Goal: Task Accomplishment & Management: Use online tool/utility

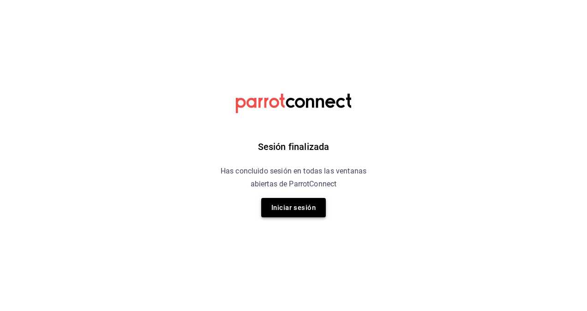
click at [309, 205] on button "Iniciar sesión" at bounding box center [293, 207] width 65 height 19
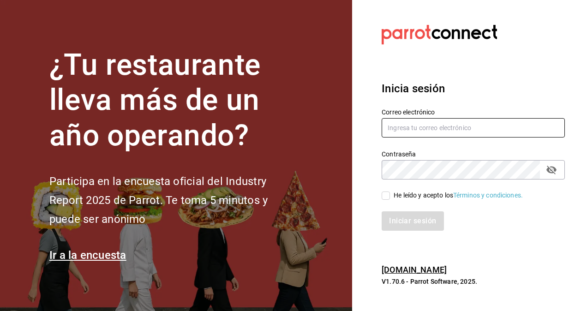
type input "[EMAIL_ADDRESS][PERSON_NAME][DOMAIN_NAME]"
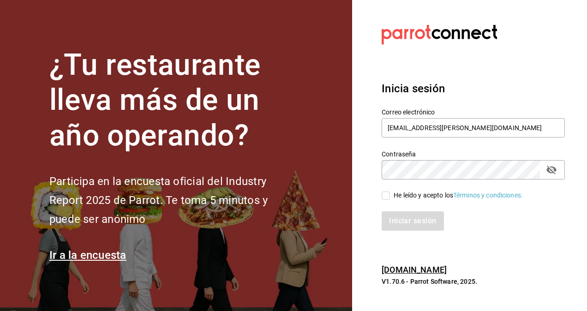
click at [388, 195] on input "He leído y acepto los Términos y condiciones." at bounding box center [386, 196] width 8 height 8
checkbox input "true"
click at [400, 217] on button "Iniciar sesión" at bounding box center [413, 220] width 63 height 19
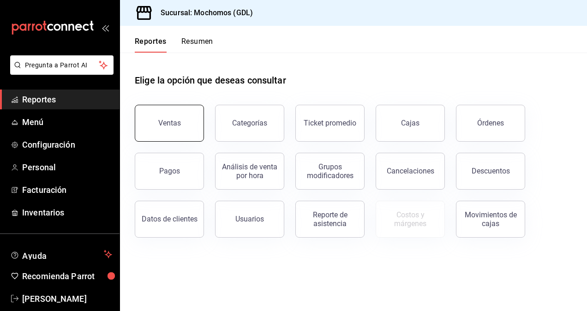
click at [161, 113] on button "Ventas" at bounding box center [169, 123] width 69 height 37
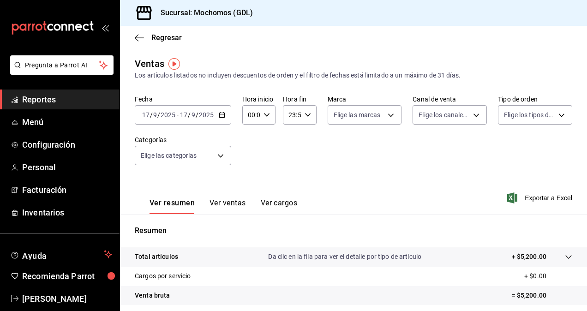
click at [182, 109] on div "2025-09-17 17 / 9 / 2025 - 2025-09-17 17 / 9 / 2025" at bounding box center [183, 114] width 96 height 19
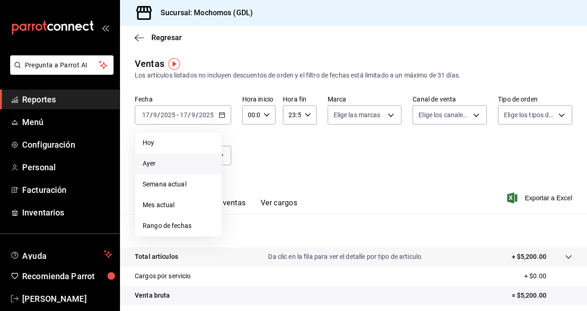
click at [186, 165] on span "Ayer" at bounding box center [179, 164] width 72 height 10
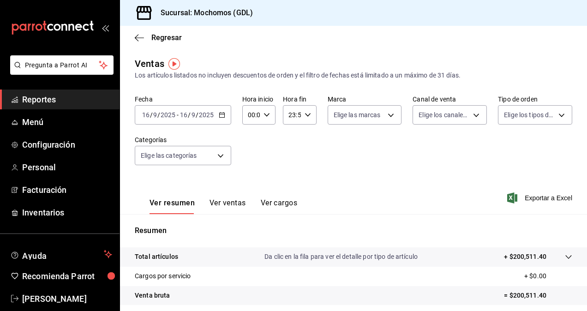
click at [264, 113] on icon "button" at bounding box center [267, 115] width 6 height 6
click at [249, 185] on span "02" at bounding box center [250, 182] width 2 height 7
click at [264, 114] on div at bounding box center [293, 155] width 587 height 311
click at [264, 114] on icon "button" at bounding box center [267, 115] width 6 height 6
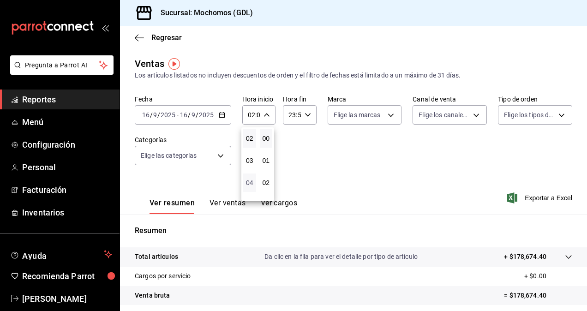
click at [251, 180] on span "04" at bounding box center [250, 182] width 2 height 7
type input "04:00"
click at [336, 165] on div at bounding box center [293, 155] width 587 height 311
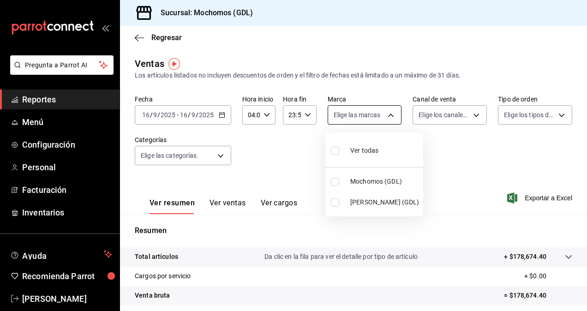
click at [343, 114] on body "Pregunta a Parrot AI Reportes Menú Configuración Personal Facturación Inventari…" at bounding box center [293, 155] width 587 height 311
click at [335, 201] on input "checkbox" at bounding box center [335, 202] width 8 height 8
checkbox input "true"
type input "9cac9703-0c5a-4d8b-addd-5b6b571d65b9"
click at [454, 150] on div at bounding box center [293, 155] width 587 height 311
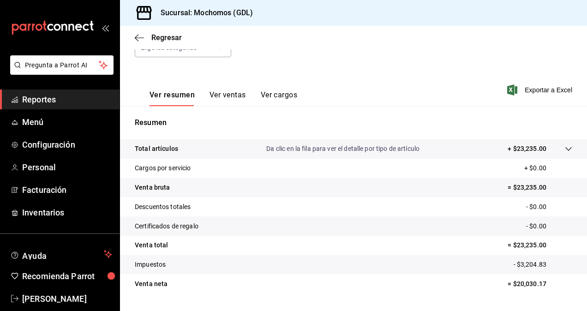
scroll to position [120, 0]
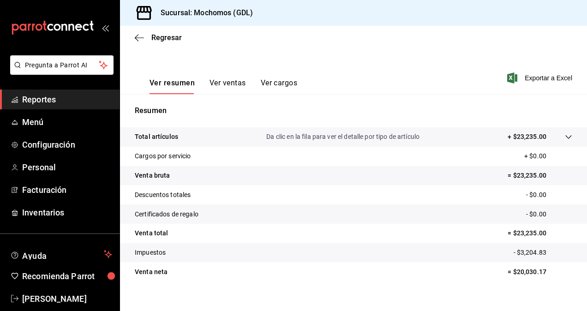
click at [522, 274] on p "= $20,030.17" at bounding box center [540, 272] width 65 height 10
copy p "20,030.17"
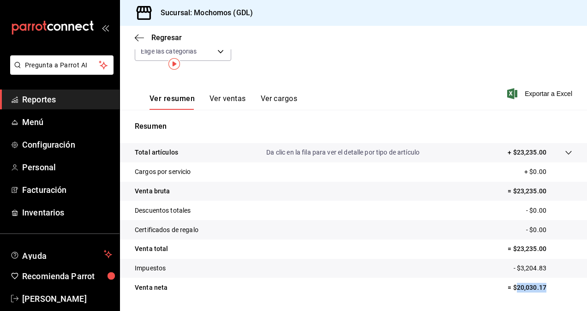
scroll to position [0, 0]
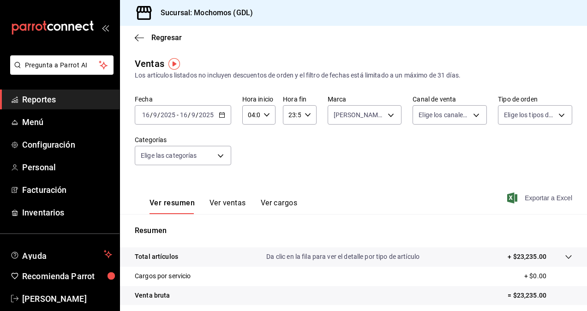
click at [547, 198] on span "Exportar a Excel" at bounding box center [540, 197] width 63 height 11
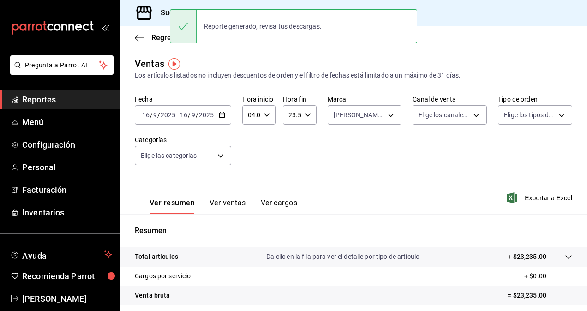
click at [262, 153] on div "Fecha 2025-09-16 16 / 9 / 2025 - 2025-09-16 16 / 9 / 2025 Hora inicio 04:00 Hor…" at bounding box center [354, 135] width 438 height 81
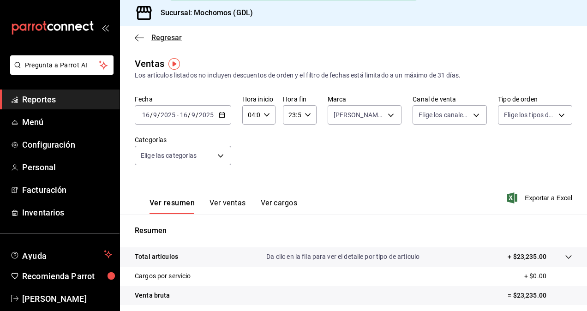
click at [135, 37] on icon "button" at bounding box center [137, 37] width 4 height 7
